Goal: Find specific page/section: Find specific page/section

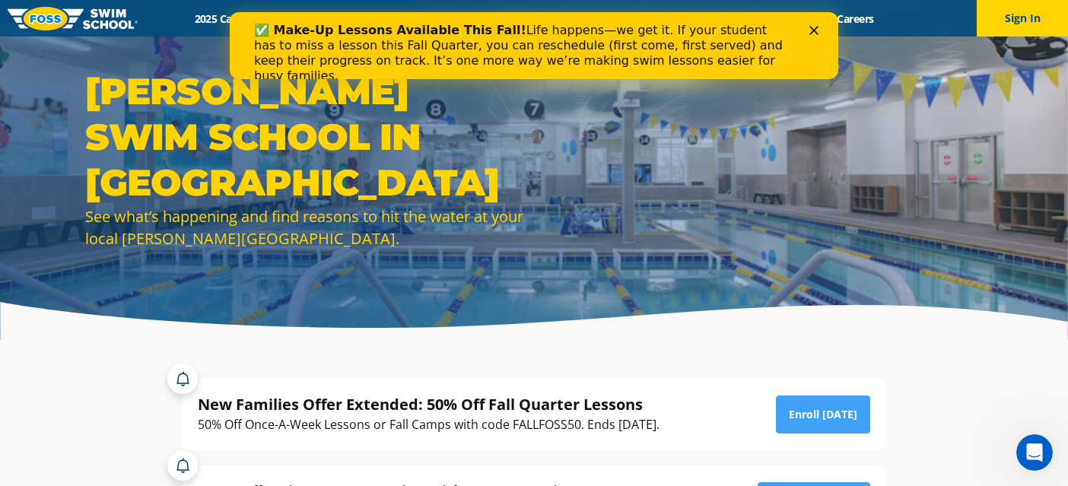
click at [818, 30] on icon "Close" at bounding box center [813, 30] width 9 height 9
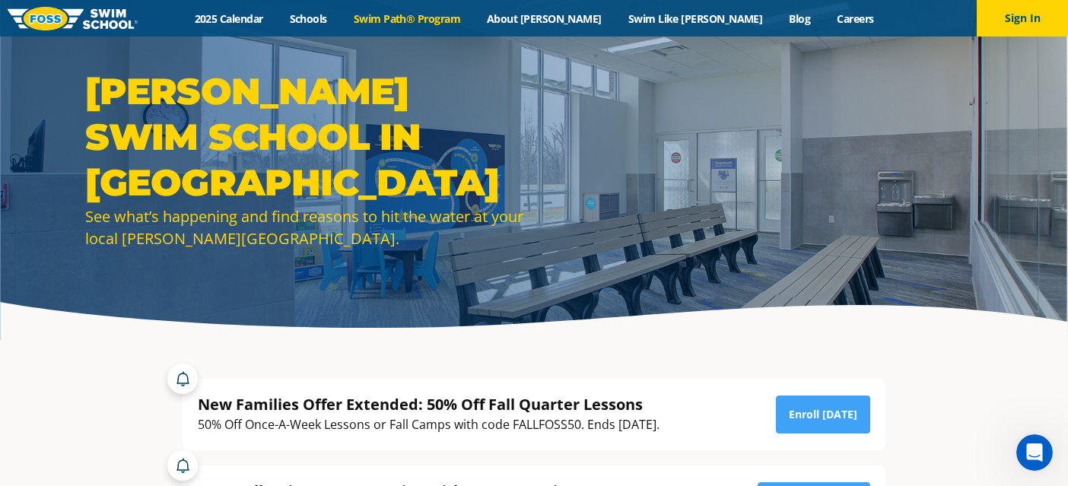
click at [461, 16] on link "Swim Path® Program" at bounding box center [406, 18] width 133 height 14
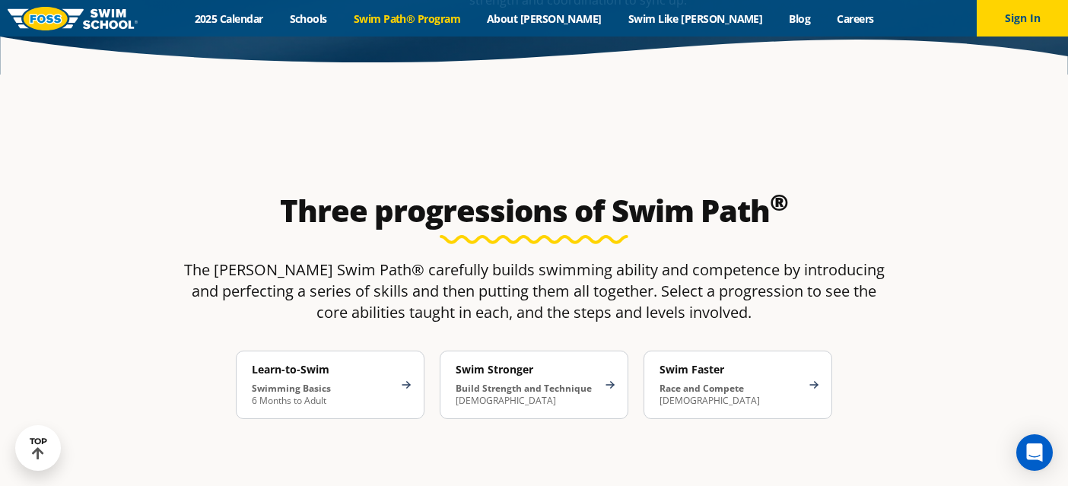
scroll to position [2228, 0]
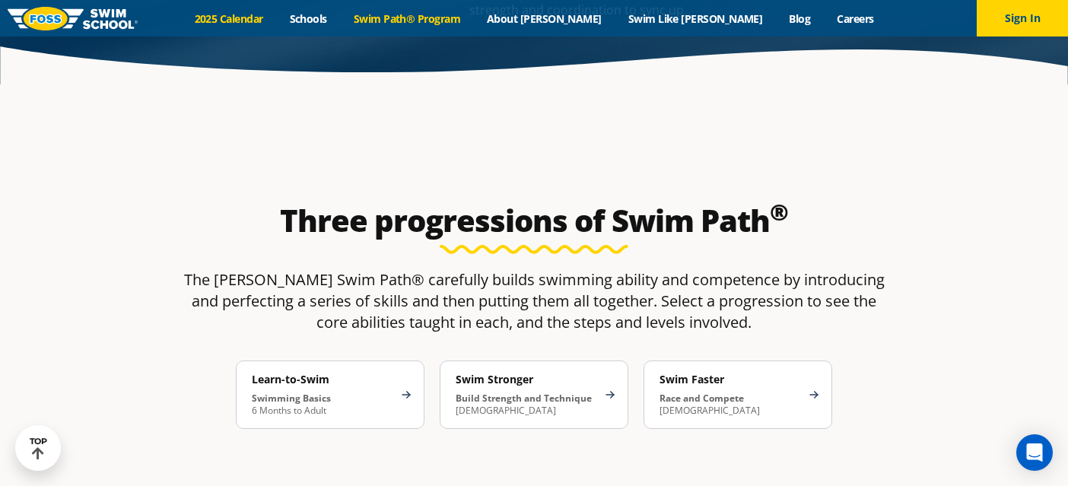
click at [276, 14] on link "2025 Calendar" at bounding box center [228, 18] width 95 height 14
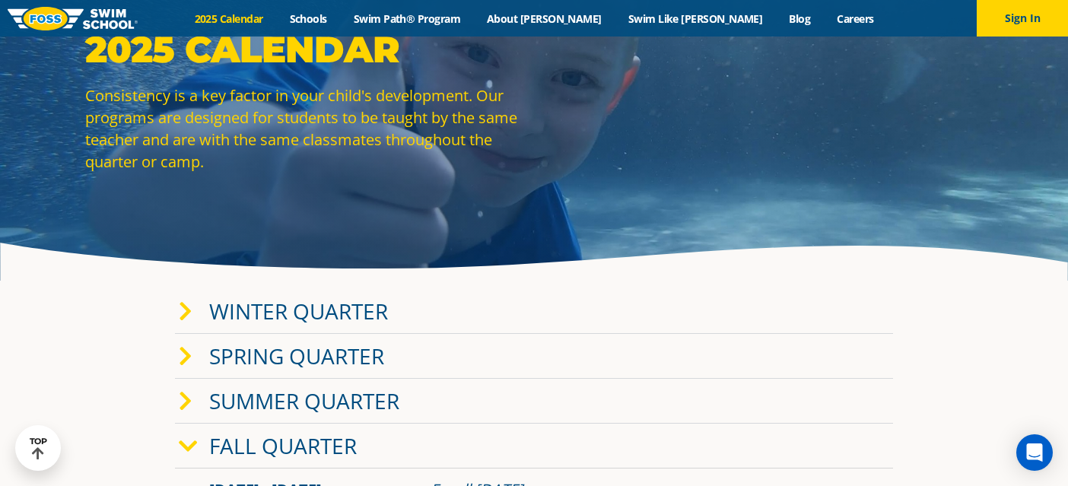
scroll to position [59, 0]
